Goal: Check status: Check status

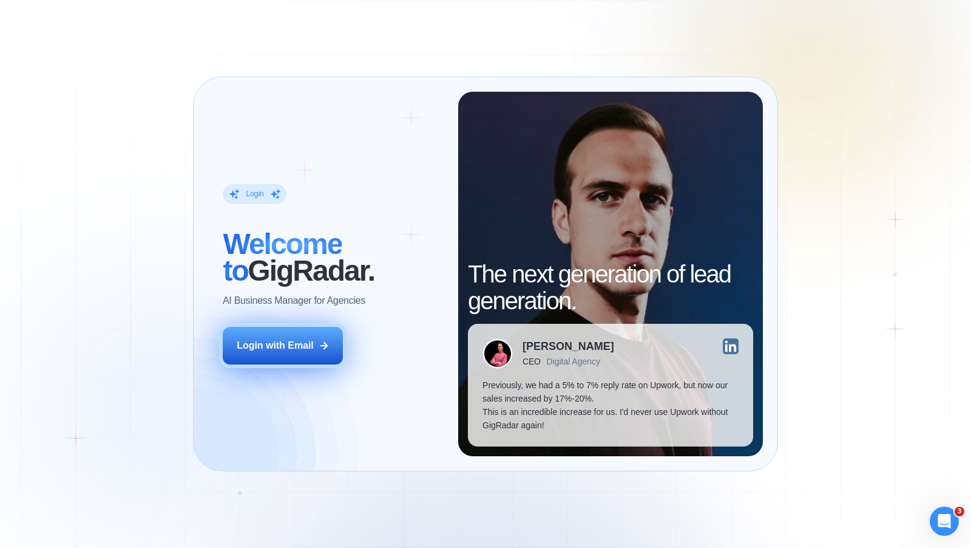
click at [262, 331] on button "Login with Email" at bounding box center [283, 346] width 120 height 38
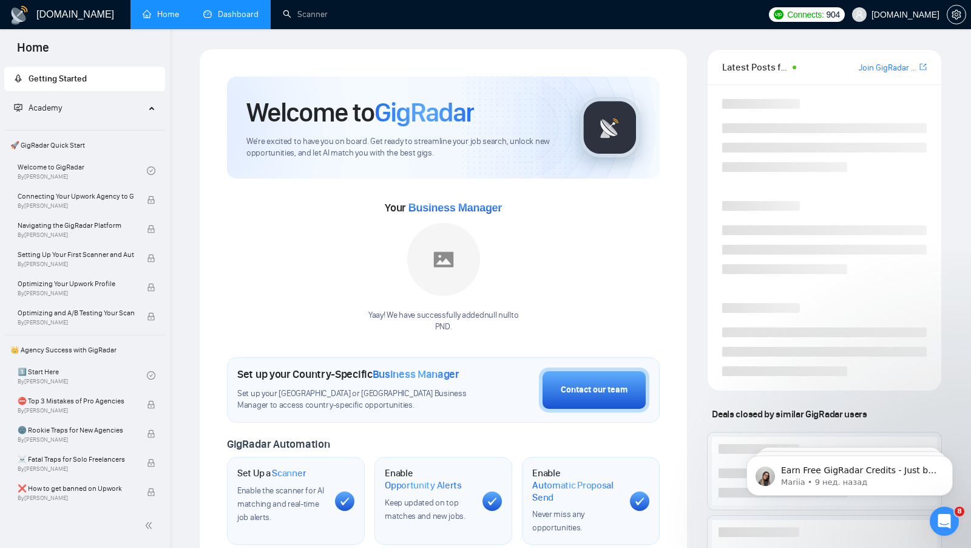
click at [242, 9] on link "Dashboard" at bounding box center [230, 14] width 55 height 10
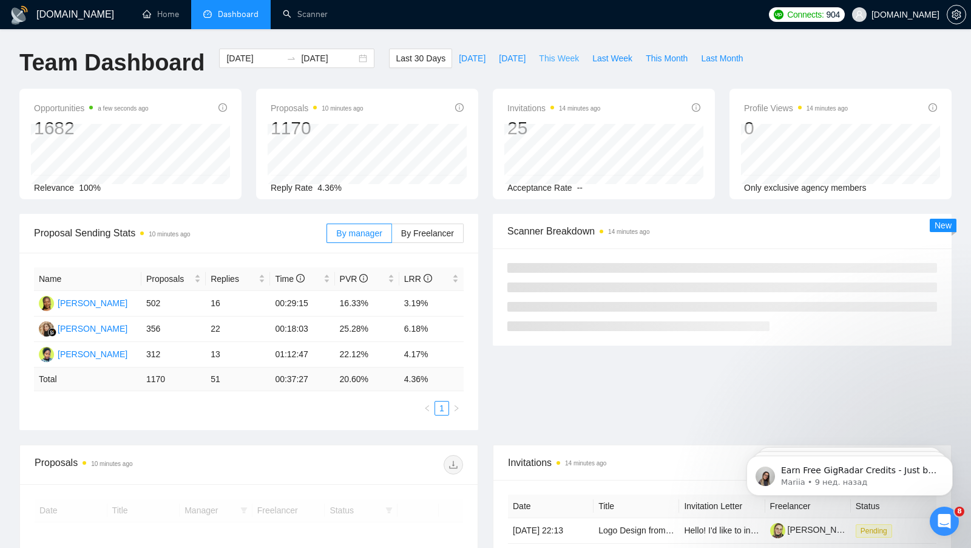
click at [542, 57] on span "This Week" at bounding box center [559, 58] width 40 height 13
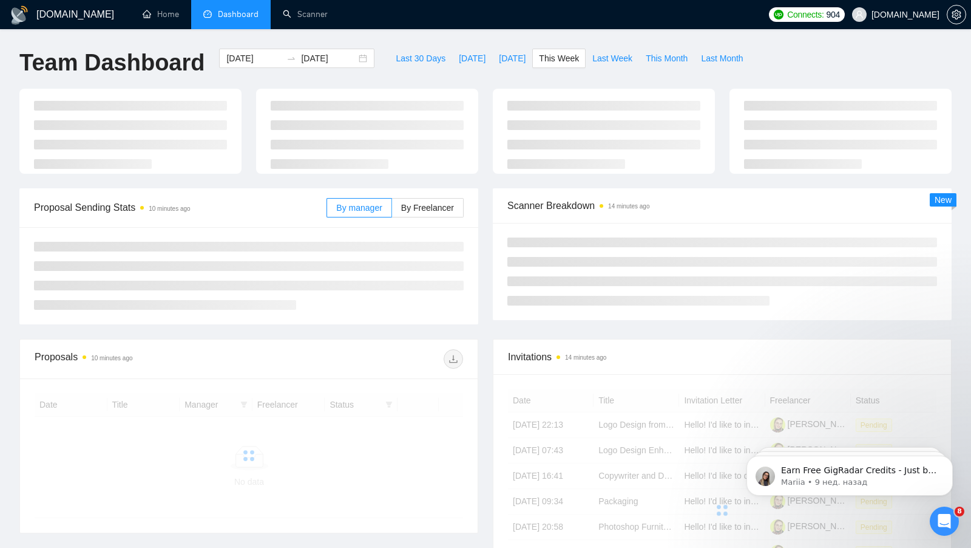
type input "[DATE]"
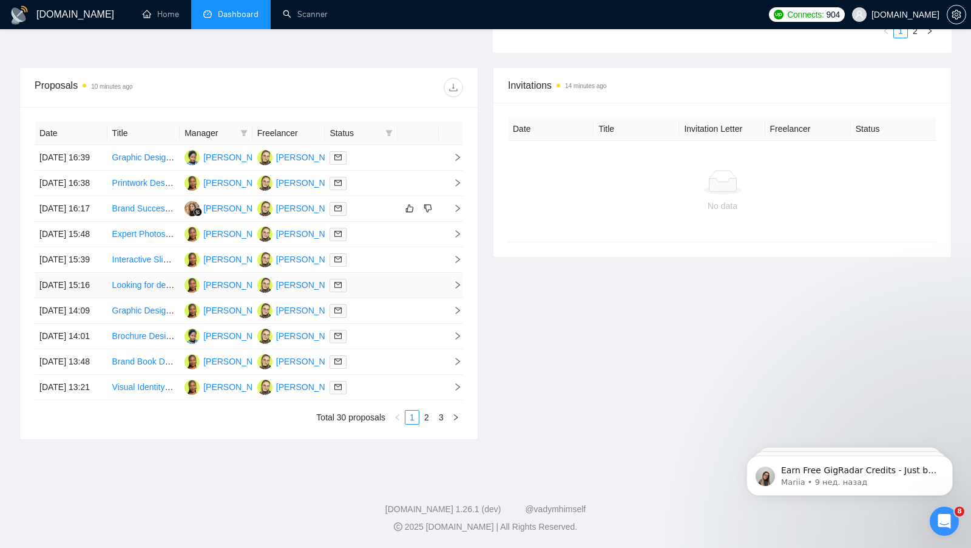
scroll to position [422, 0]
click at [385, 157] on div at bounding box center [361, 158] width 63 height 14
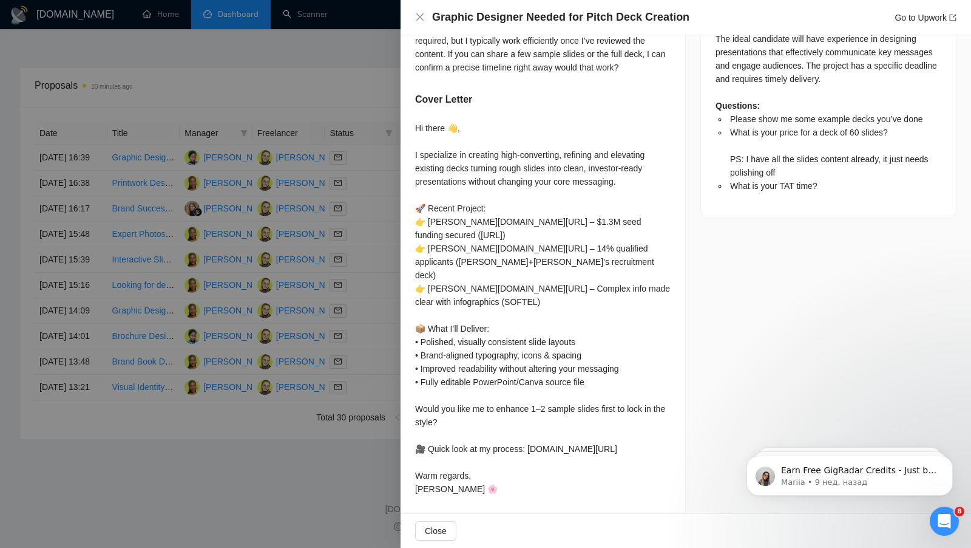
scroll to position [428, 0]
click at [266, 359] on div at bounding box center [485, 274] width 971 height 548
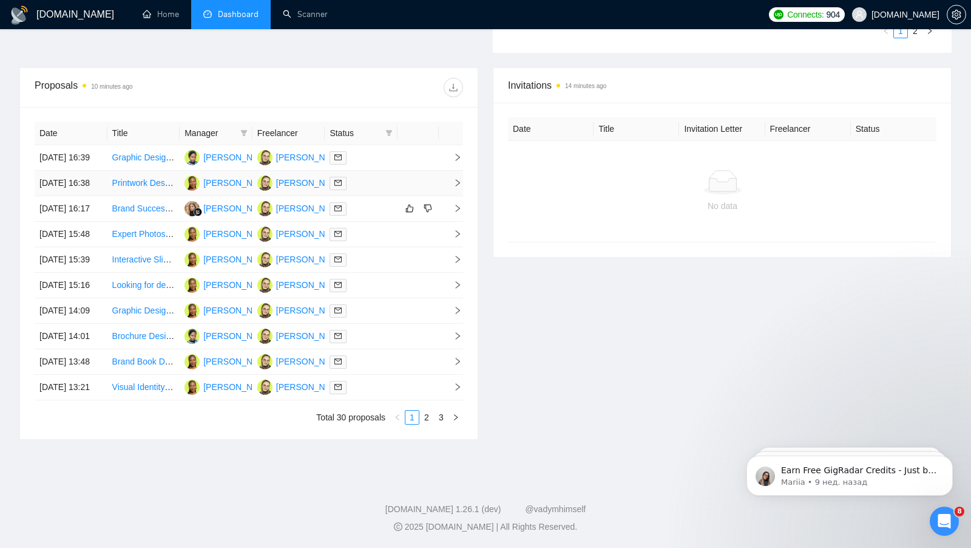
click at [396, 191] on td at bounding box center [361, 183] width 73 height 25
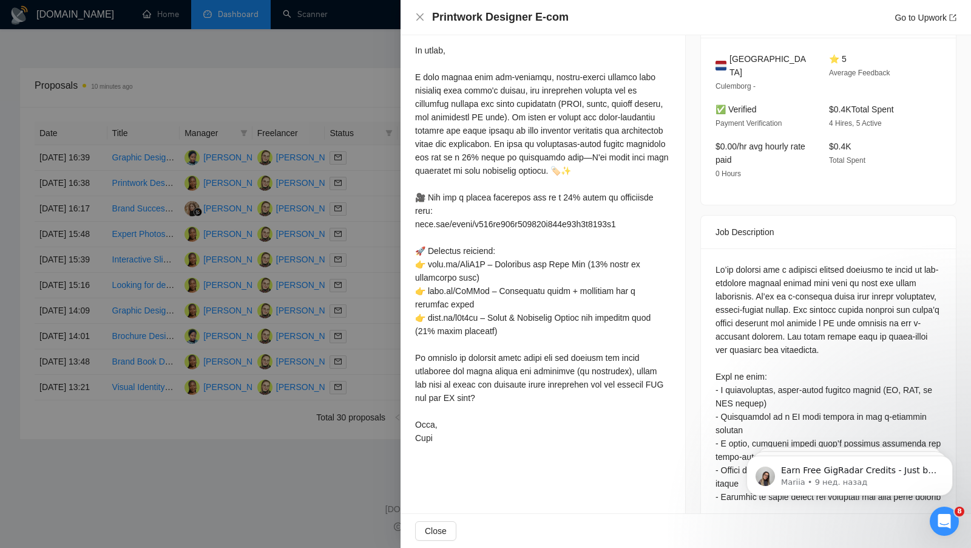
scroll to position [227, 0]
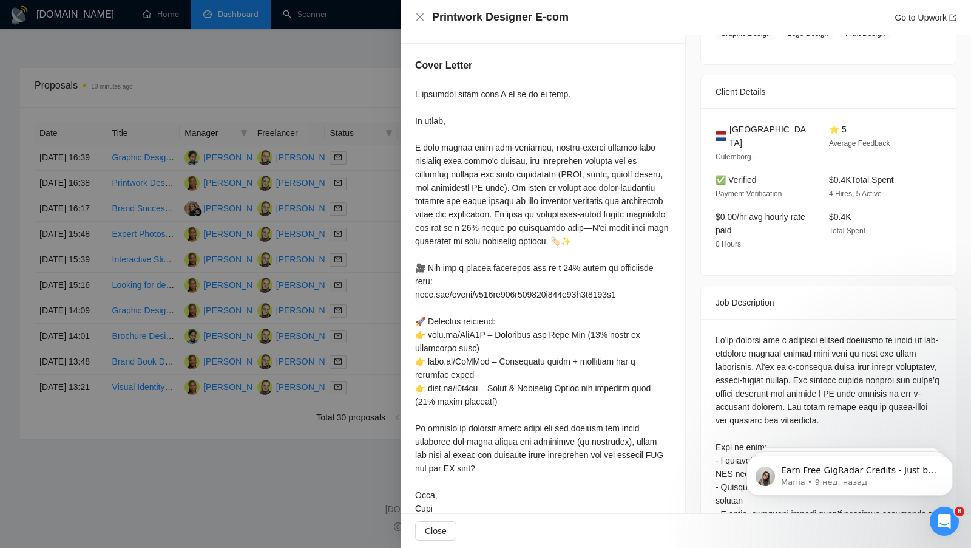
click at [381, 253] on div at bounding box center [485, 274] width 971 height 548
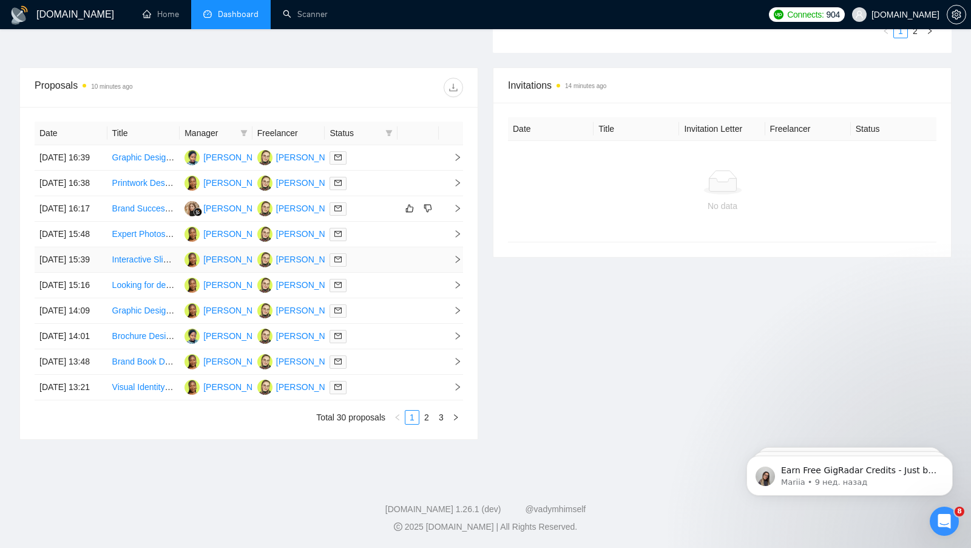
click at [385, 266] on div at bounding box center [361, 260] width 63 height 14
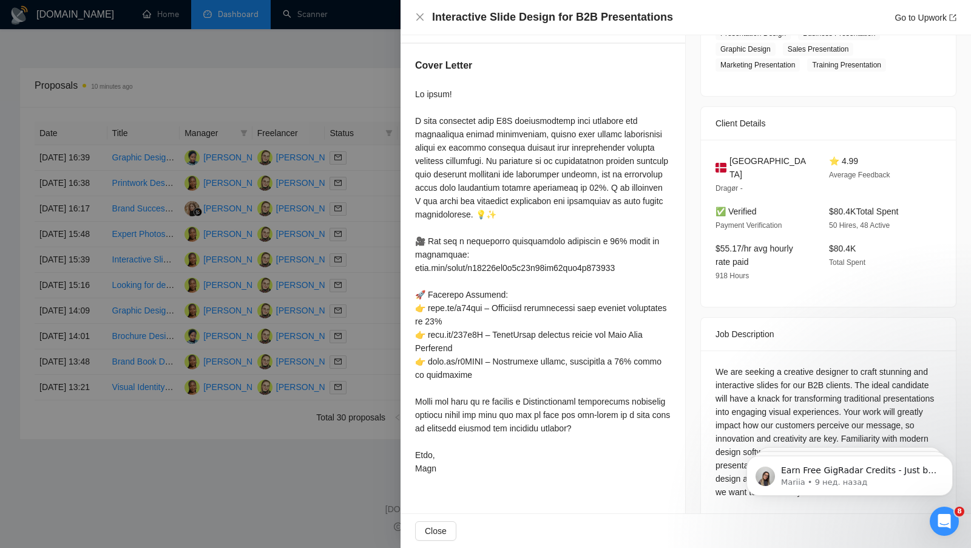
click at [325, 326] on div at bounding box center [485, 274] width 971 height 548
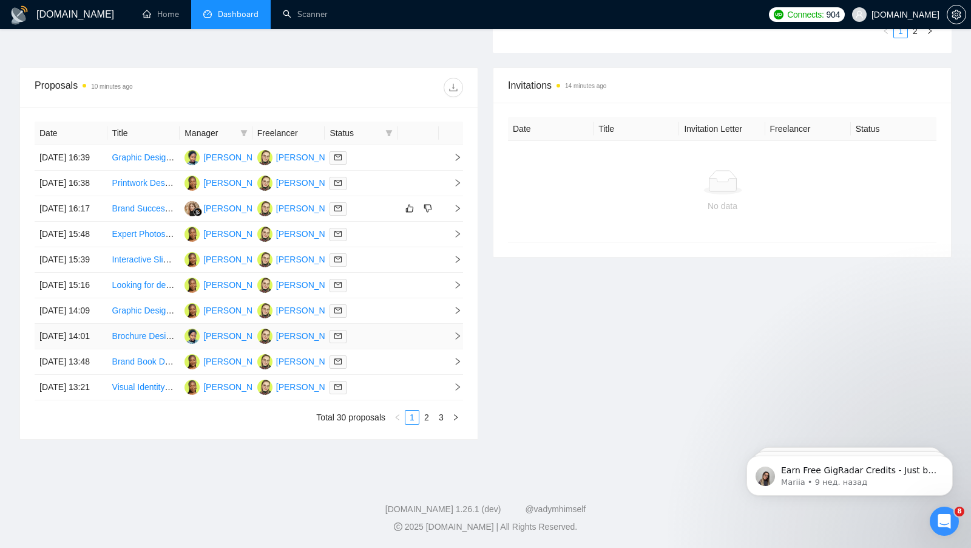
scroll to position [472, 0]
click at [401, 349] on td at bounding box center [418, 336] width 41 height 25
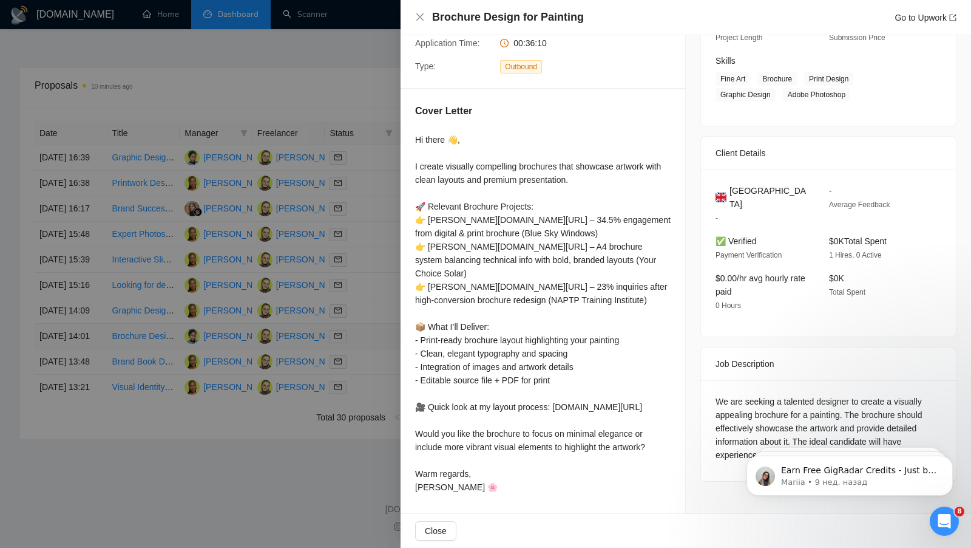
scroll to position [180, 0]
click at [291, 363] on div at bounding box center [485, 274] width 971 height 548
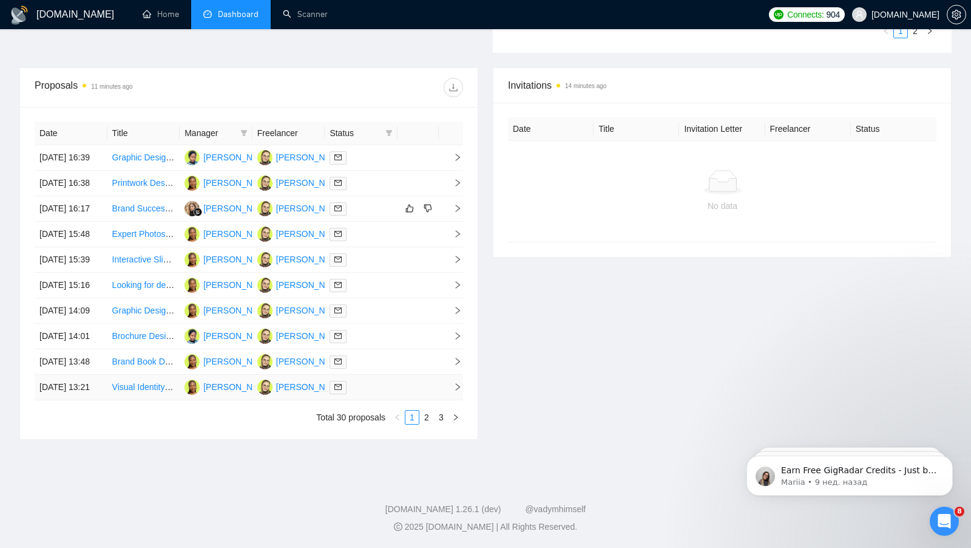
click at [381, 394] on div at bounding box center [361, 387] width 63 height 14
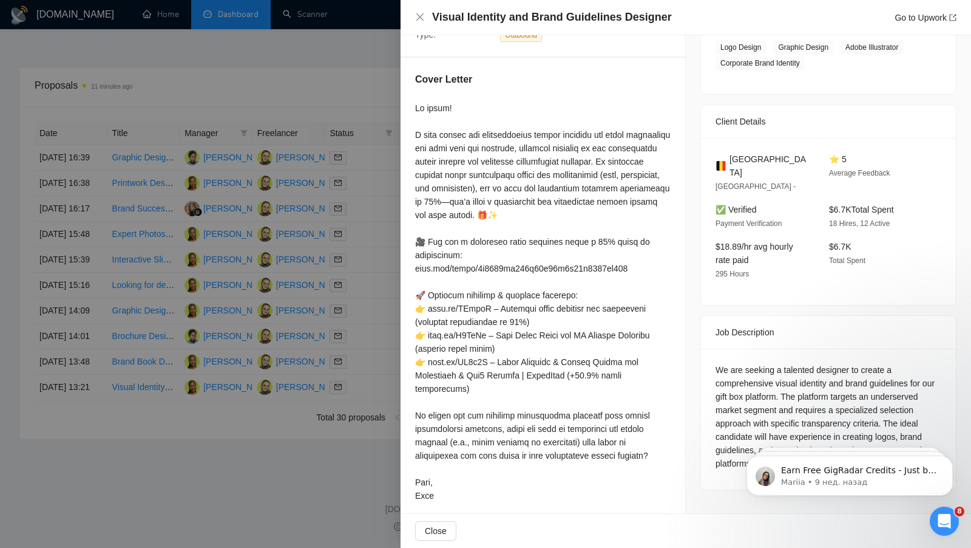
scroll to position [220, 0]
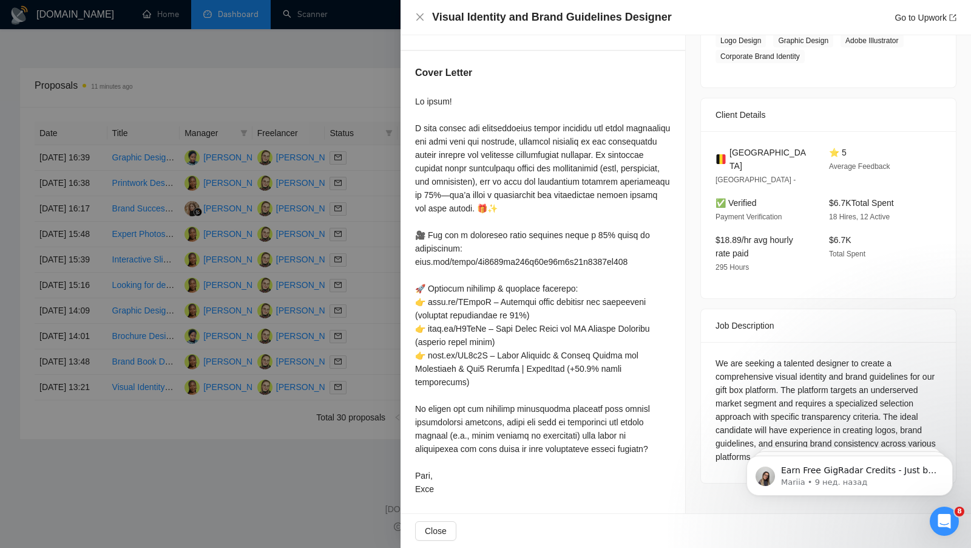
click at [367, 451] on div at bounding box center [485, 274] width 971 height 548
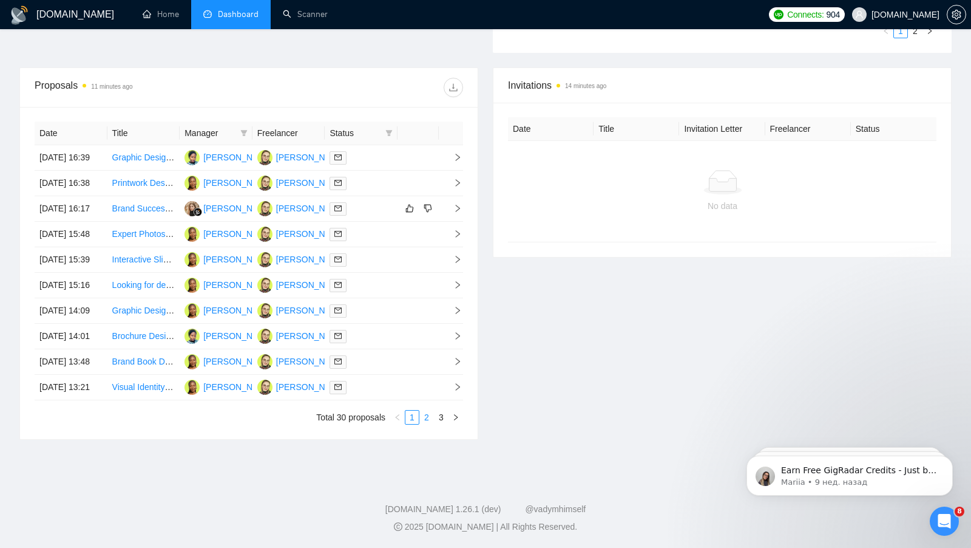
click at [427, 424] on link "2" at bounding box center [426, 416] width 13 height 13
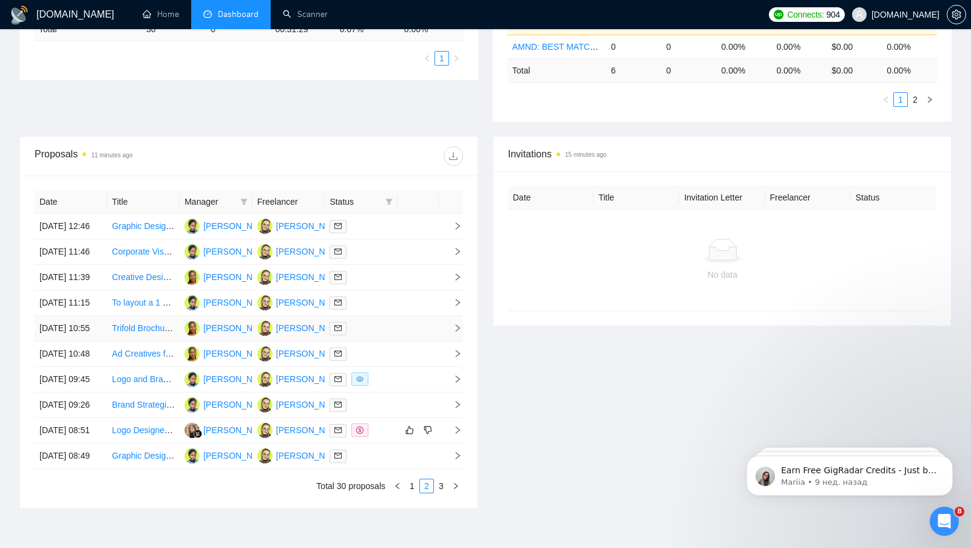
scroll to position [353, 0]
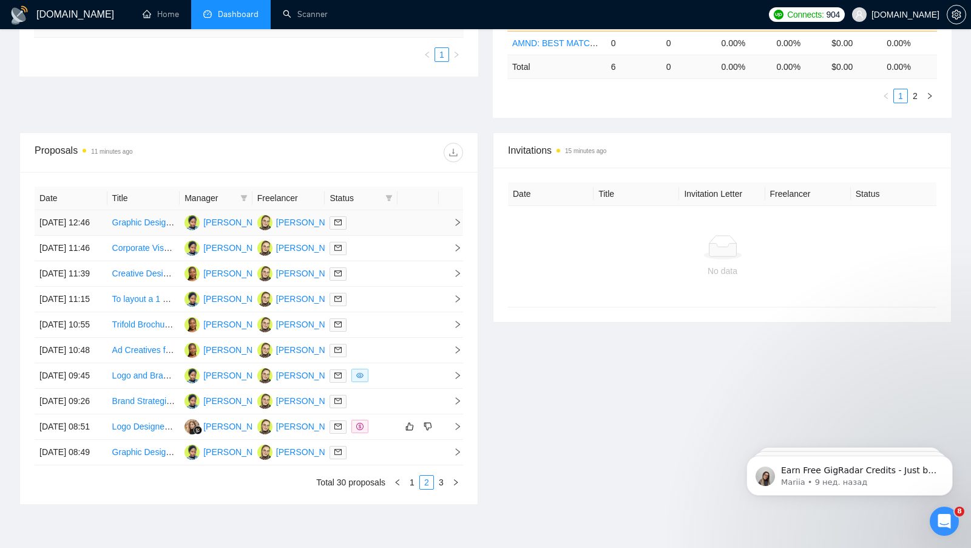
click at [399, 223] on td at bounding box center [418, 222] width 41 height 25
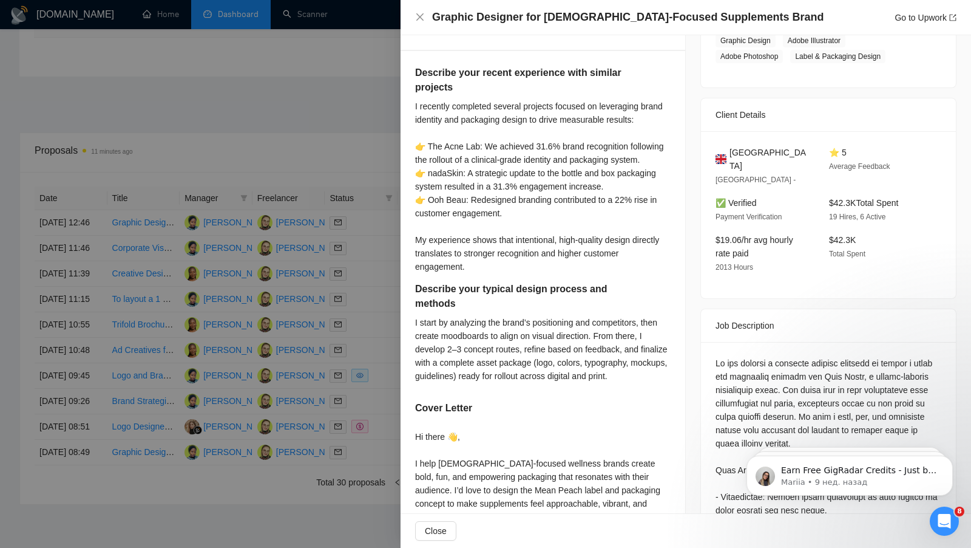
click at [368, 129] on div at bounding box center [485, 274] width 971 height 548
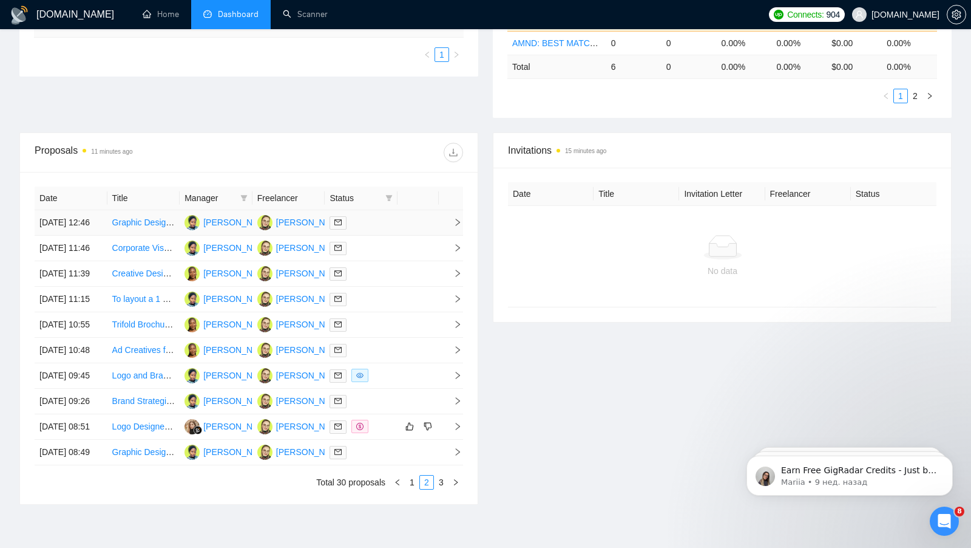
click at [376, 228] on div at bounding box center [361, 222] width 63 height 14
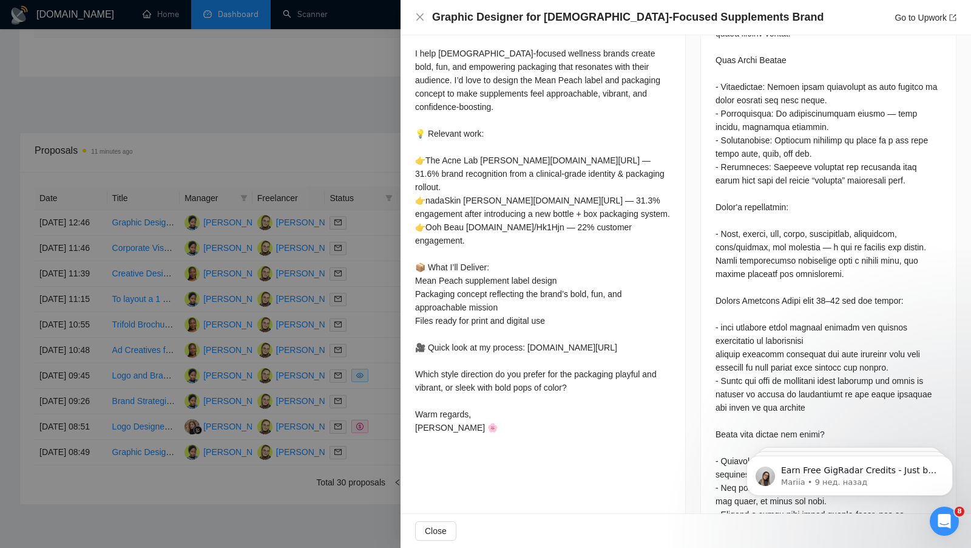
scroll to position [628, 0]
click at [347, 361] on div at bounding box center [485, 274] width 971 height 548
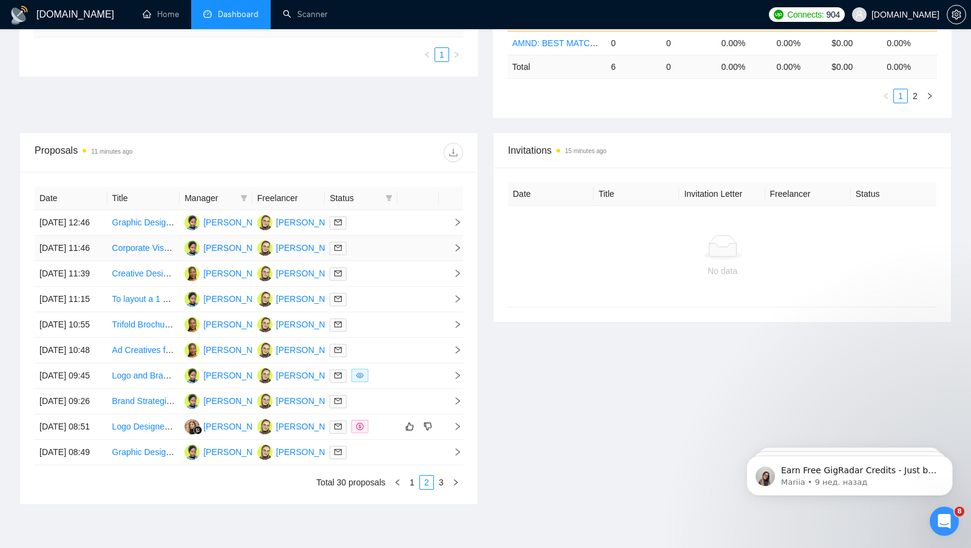
click at [420, 251] on td at bounding box center [418, 248] width 41 height 25
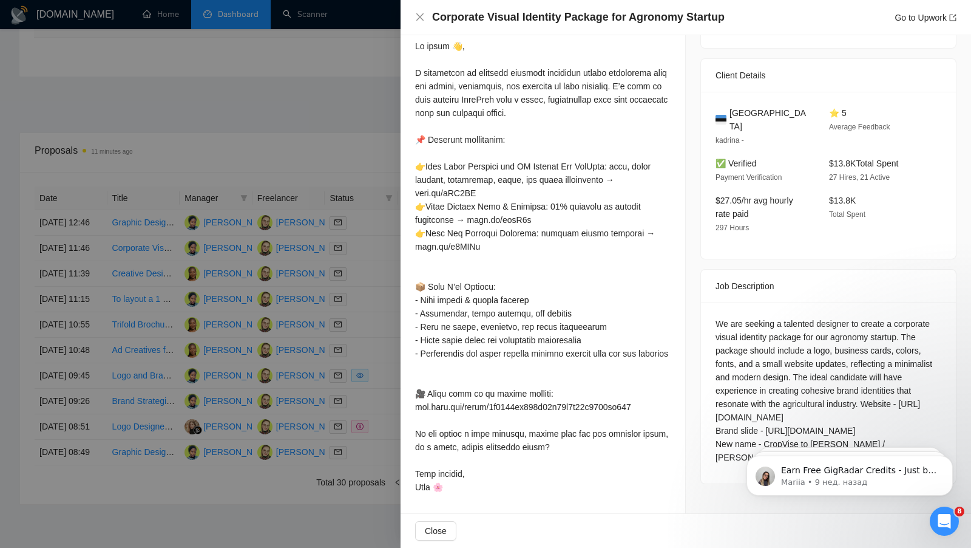
click at [419, 251] on div at bounding box center [543, 266] width 256 height 454
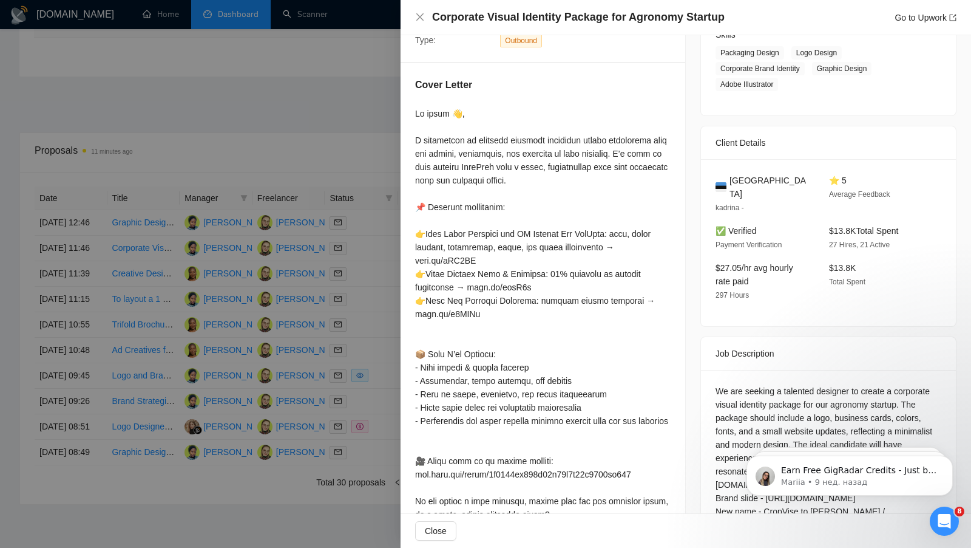
scroll to position [0, 0]
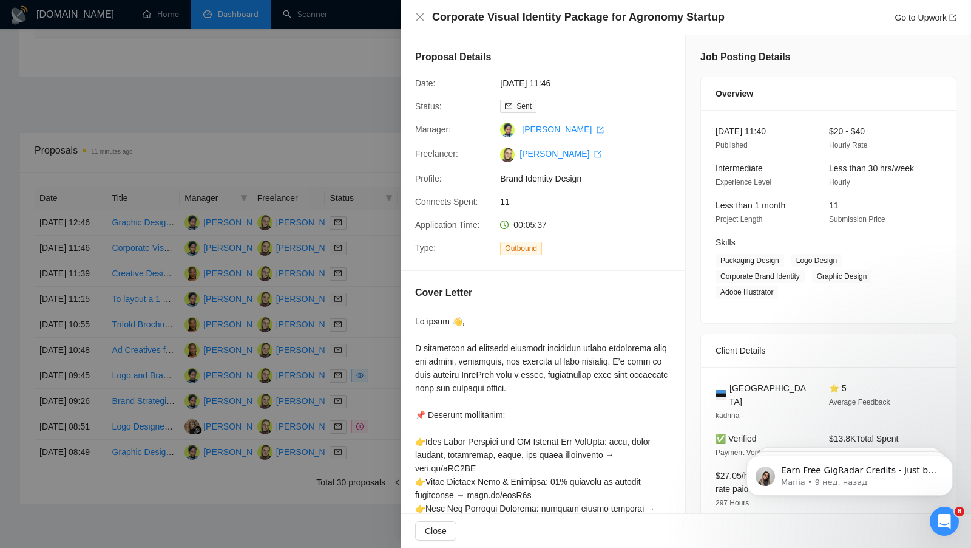
click at [396, 233] on div at bounding box center [485, 274] width 971 height 548
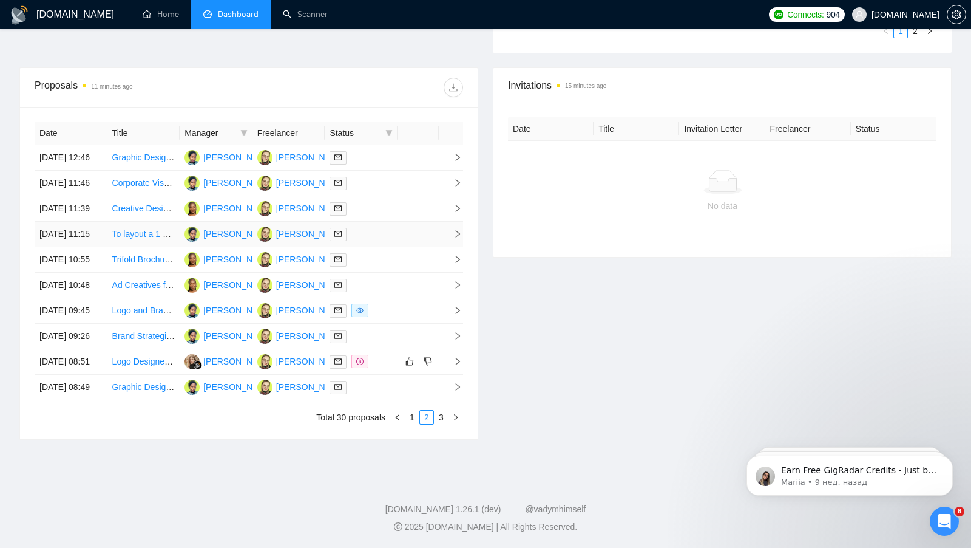
scroll to position [490, 0]
click at [376, 368] on div at bounding box center [361, 362] width 63 height 14
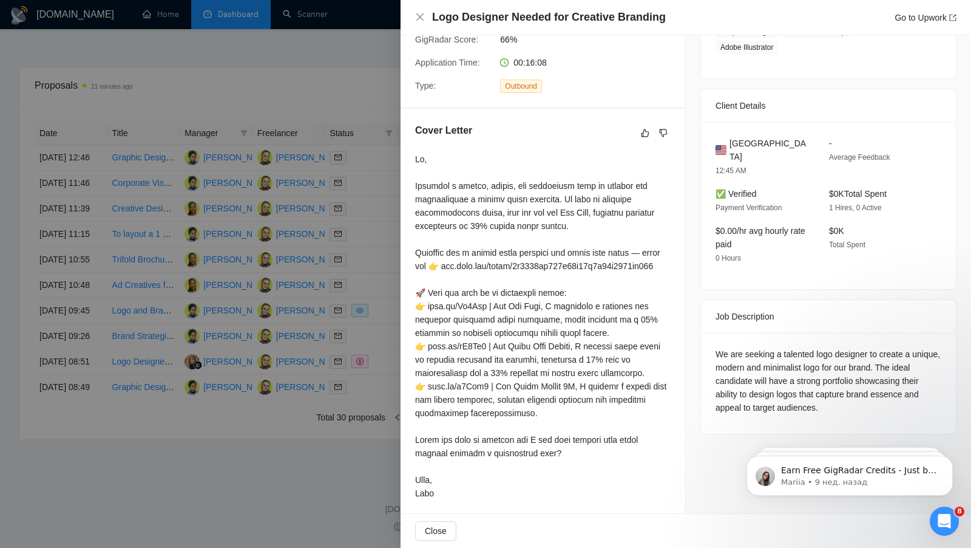
scroll to position [262, 0]
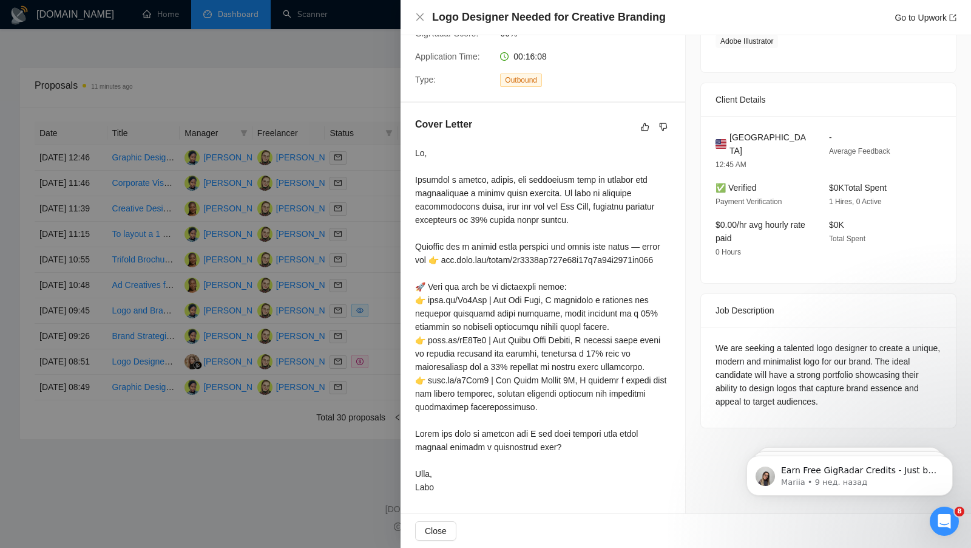
click at [365, 345] on div at bounding box center [485, 274] width 971 height 548
